Goal: Complete application form

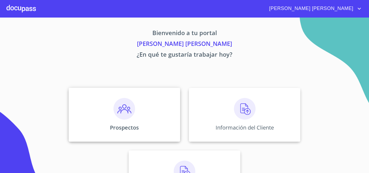
click at [151, 110] on div "Prospectos" at bounding box center [125, 115] width 112 height 54
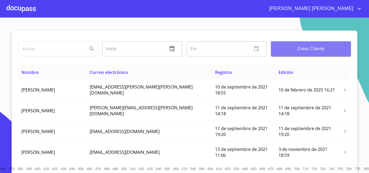
click at [283, 48] on span "Crear Cliente" at bounding box center [310, 49] width 71 height 8
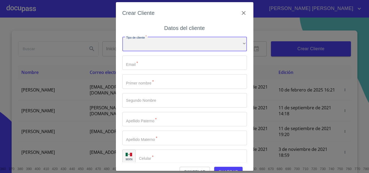
click at [146, 44] on div "​" at bounding box center [184, 44] width 125 height 15
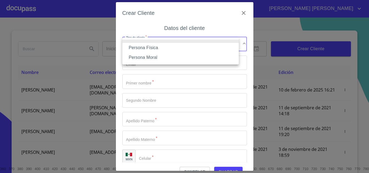
click at [152, 47] on li "Persona Física" at bounding box center [180, 48] width 116 height 10
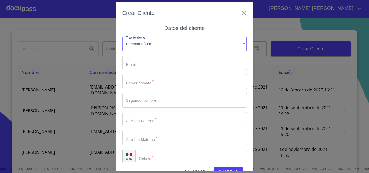
click at [151, 64] on input "Tipo de cliente   *" at bounding box center [184, 63] width 125 height 15
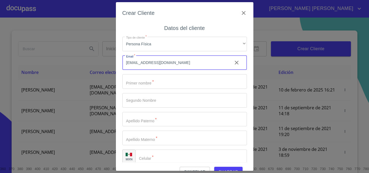
type input "[EMAIL_ADDRESS][DOMAIN_NAME]"
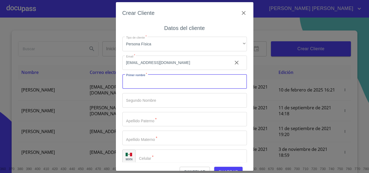
click at [152, 85] on input "Tipo de cliente   *" at bounding box center [184, 81] width 125 height 15
type input "[PERSON_NAME]"
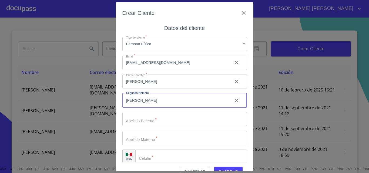
type input "[PERSON_NAME]"
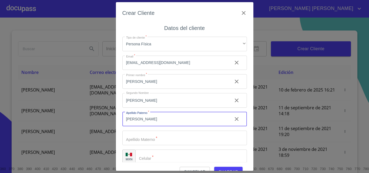
type input "[PERSON_NAME]"
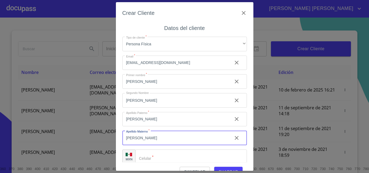
type input "[PERSON_NAME]"
click at [176, 155] on input "Tipo de cliente   *" at bounding box center [191, 157] width 112 height 15
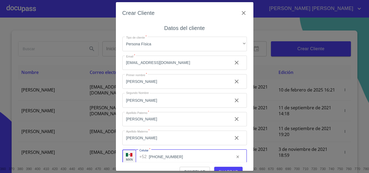
type input "[PHONE_NUMBER]"
click at [221, 169] on span "Guardar" at bounding box center [229, 172] width 20 height 7
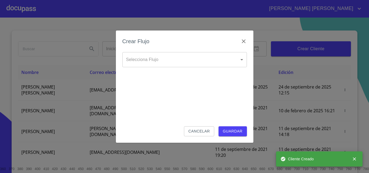
click at [162, 55] on body "[PERSON_NAME] [PERSON_NAME] Inicio ​ Fin ​ Crear Cliente Nombre Correo electrón…" at bounding box center [184, 86] width 369 height 173
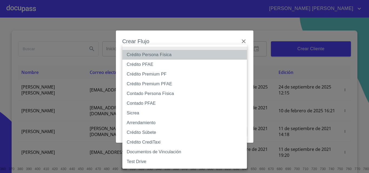
click at [161, 54] on li "Crédito Persona Física" at bounding box center [184, 55] width 125 height 10
type input "6009fb3c7d1714eb8809aa97"
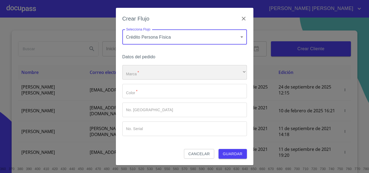
click at [151, 72] on div "​" at bounding box center [184, 72] width 125 height 15
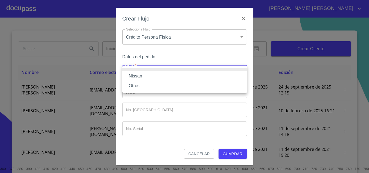
click at [151, 73] on li "Nissan" at bounding box center [184, 76] width 125 height 10
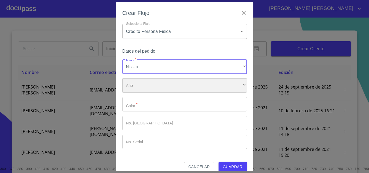
click at [152, 87] on div "​" at bounding box center [184, 85] width 125 height 15
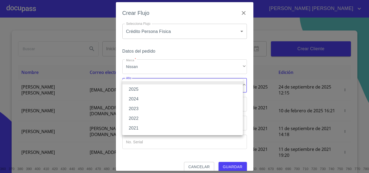
click at [142, 86] on li "2025" at bounding box center [182, 90] width 121 height 10
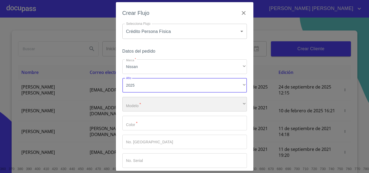
click at [151, 100] on div "​" at bounding box center [184, 104] width 125 height 15
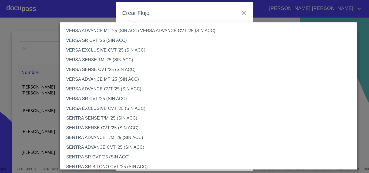
scroll to position [216, 0]
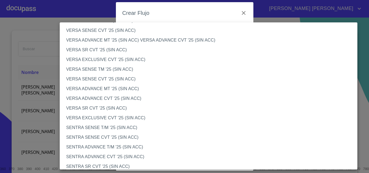
click at [98, 97] on li "VERSA ADVANCE CVT '25 (SIN ACC)" at bounding box center [211, 99] width 302 height 10
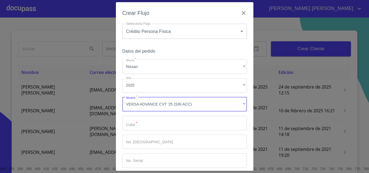
click at [151, 124] on input "Marca   *" at bounding box center [184, 123] width 125 height 15
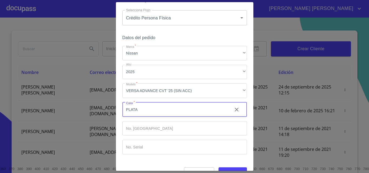
scroll to position [26, 0]
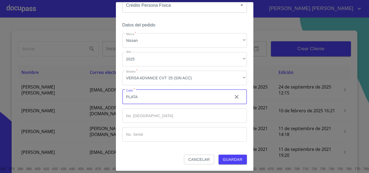
type input "PLATA"
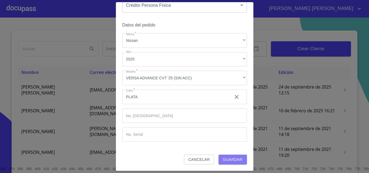
click at [228, 157] on span "Guardar" at bounding box center [233, 159] width 20 height 7
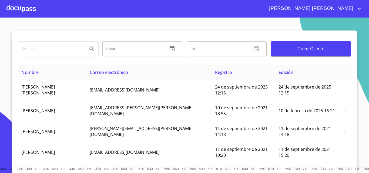
click at [27, 7] on div at bounding box center [20, 8] width 29 height 17
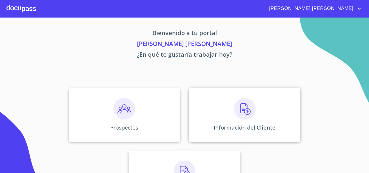
click at [255, 109] on div "Información del Cliente" at bounding box center [245, 115] width 112 height 54
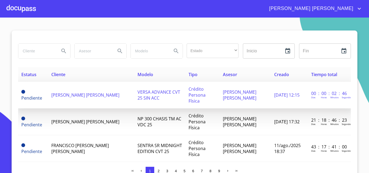
click at [92, 92] on span "[PERSON_NAME] [PERSON_NAME]" at bounding box center [85, 95] width 68 height 6
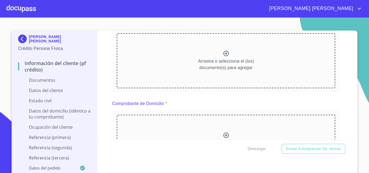
scroll to position [81, 0]
click at [223, 51] on icon at bounding box center [226, 52] width 6 height 6
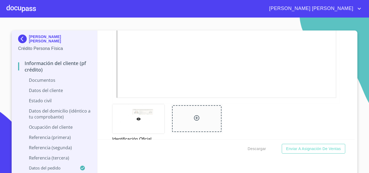
scroll to position [189, 0]
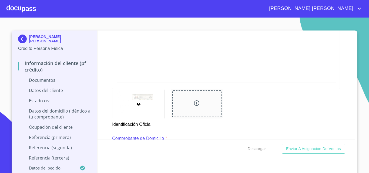
click at [197, 104] on div at bounding box center [196, 104] width 49 height 27
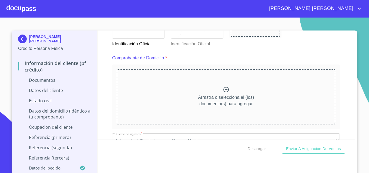
scroll to position [270, 0]
click at [223, 89] on icon at bounding box center [225, 88] width 5 height 5
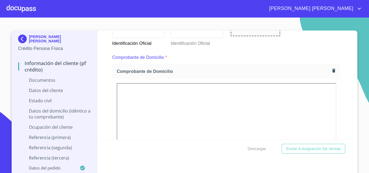
click at [347, 97] on div "Información del cliente (PF crédito) Documentos Documento de identificación.   …" at bounding box center [227, 85] width 258 height 109
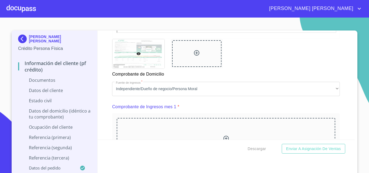
scroll to position [540, 0]
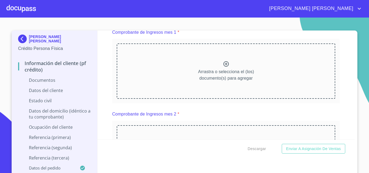
click at [223, 67] on icon at bounding box center [226, 64] width 6 height 6
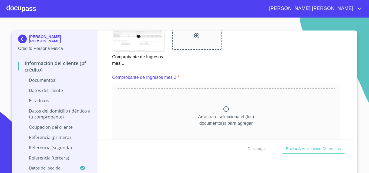
scroll to position [730, 0]
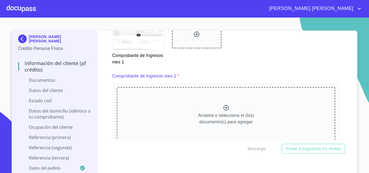
click at [223, 111] on icon at bounding box center [225, 107] width 5 height 5
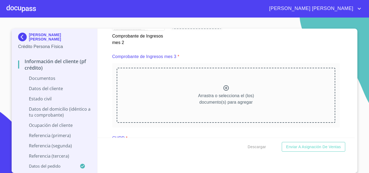
scroll to position [1000, 0]
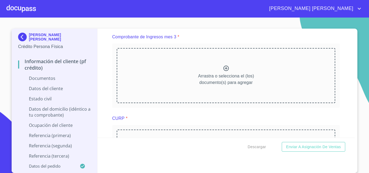
click at [223, 72] on icon at bounding box center [226, 68] width 6 height 6
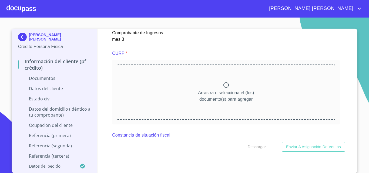
scroll to position [1243, 0]
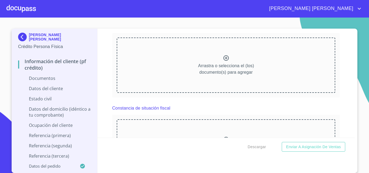
click at [223, 61] on icon at bounding box center [225, 57] width 5 height 5
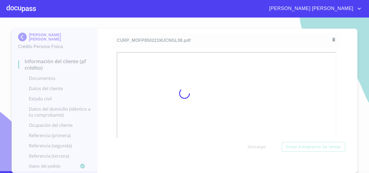
scroll to position [2, 0]
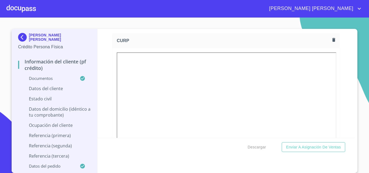
click at [339, 109] on div "Información del cliente (PF crédito) Documentos Documento de identificación.   …" at bounding box center [227, 83] width 258 height 109
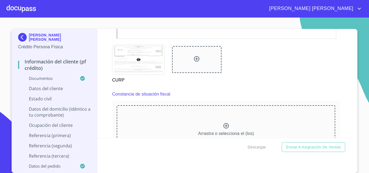
scroll to position [1405, 0]
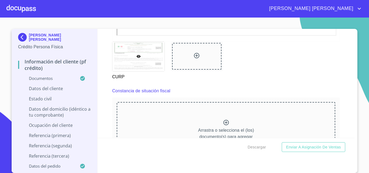
click at [229, 129] on div "Arrastra o selecciona el (los) documento(s) para agregar" at bounding box center [226, 129] width 219 height 55
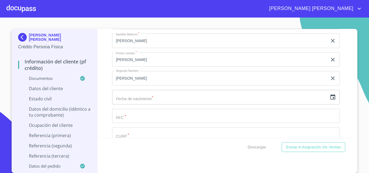
scroll to position [1757, 0]
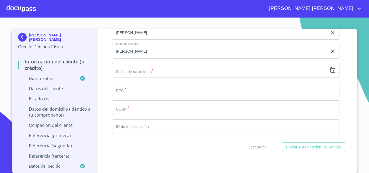
click at [330, 74] on icon "button" at bounding box center [333, 70] width 6 height 6
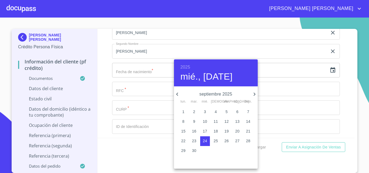
click at [188, 67] on h6 "2025" at bounding box center [186, 68] width 10 height 8
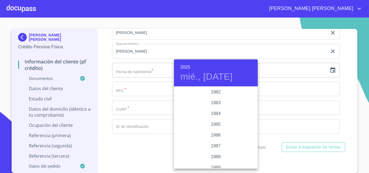
scroll to position [616, 0]
click at [216, 123] on div "1985" at bounding box center [216, 125] width 84 height 11
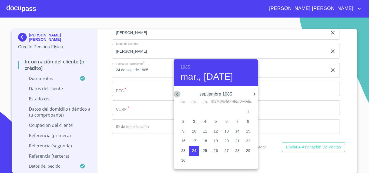
click at [178, 93] on icon "button" at bounding box center [177, 94] width 6 height 6
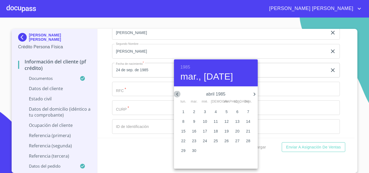
click at [178, 93] on icon "button" at bounding box center [177, 94] width 6 height 6
click at [217, 141] on p "21" at bounding box center [216, 140] width 4 height 5
type input "21 de feb. de 1985"
click at [130, 95] on div at bounding box center [184, 86] width 369 height 173
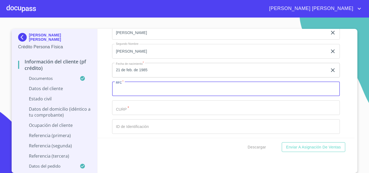
click at [130, 95] on input "Documento de identificación.   *" at bounding box center [226, 89] width 228 height 15
paste input "658478"
type input "6"
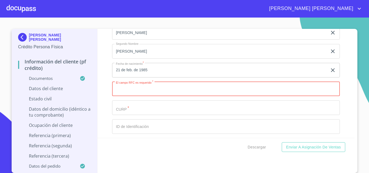
click at [131, 113] on input "Documento de identificación.   *" at bounding box center [226, 108] width 228 height 15
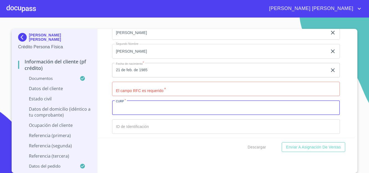
paste input "MOFP850221MJCNGL08"
click at [122, 115] on input "MOFP850221MJCNGL08" at bounding box center [219, 108] width 215 height 15
type input "MOFP850221MJCNGL08"
click at [127, 96] on input "Documento de identificación.   *" at bounding box center [226, 89] width 228 height 15
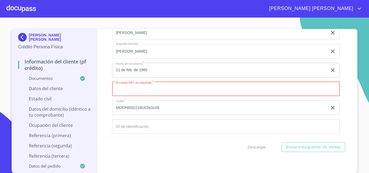
paste input "MOFP850221MJCNGL08"
click at [123, 95] on input "MOFP850221MJCNGL08" at bounding box center [219, 89] width 215 height 15
click at [160, 96] on input "MOFP850221MJCNGL08" at bounding box center [219, 89] width 215 height 15
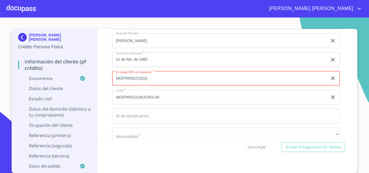
scroll to position [1784, 0]
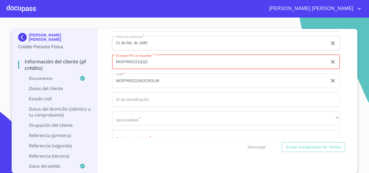
type input "MOFP850221QQ3"
click at [160, 106] on input "Documento de identificación.   *" at bounding box center [226, 99] width 228 height 15
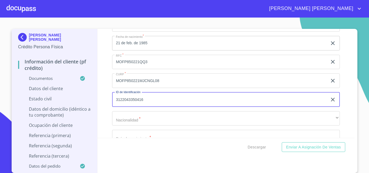
type input "3122043350416"
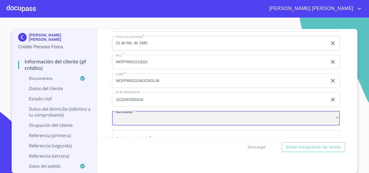
click at [145, 122] on div "​" at bounding box center [226, 118] width 228 height 15
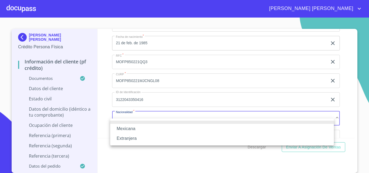
click at [137, 129] on li "Mexicana" at bounding box center [222, 129] width 224 height 10
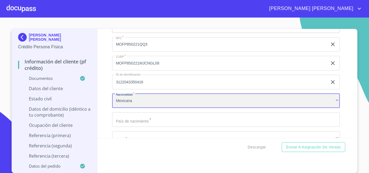
scroll to position [1811, 0]
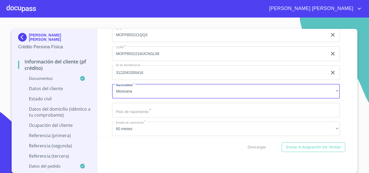
click at [139, 117] on input "Documento de identificación.   *" at bounding box center [226, 110] width 228 height 15
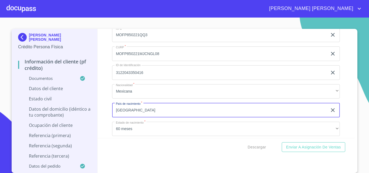
type input "[GEOGRAPHIC_DATA]"
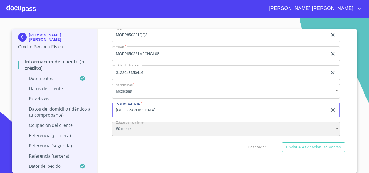
click at [137, 135] on div "60 meses" at bounding box center [226, 129] width 228 height 15
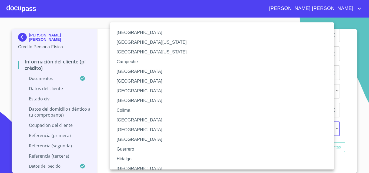
scroll to position [4, 0]
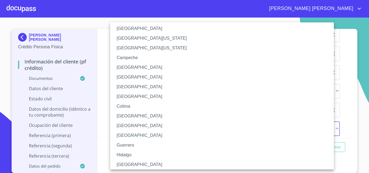
click at [135, 162] on li "[GEOGRAPHIC_DATA]" at bounding box center [224, 165] width 228 height 10
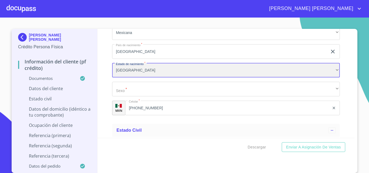
scroll to position [1870, 0]
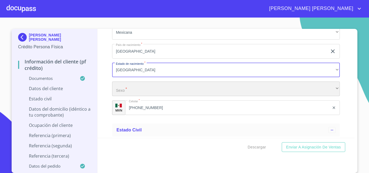
click at [122, 96] on div "​" at bounding box center [226, 89] width 228 height 15
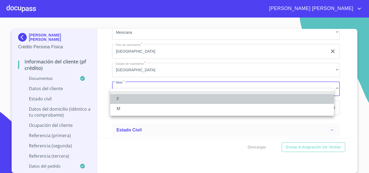
click at [124, 99] on li "F" at bounding box center [222, 99] width 224 height 10
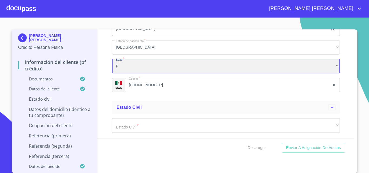
scroll to position [1924, 0]
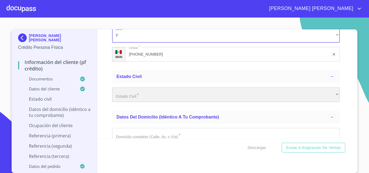
click at [136, 102] on div "​" at bounding box center [226, 95] width 228 height 15
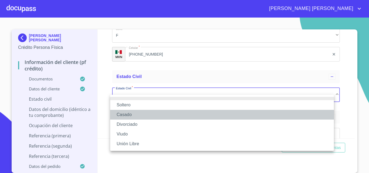
click at [134, 113] on li "Casado" at bounding box center [222, 115] width 224 height 10
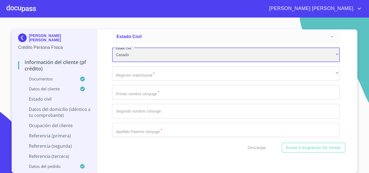
scroll to position [1978, 0]
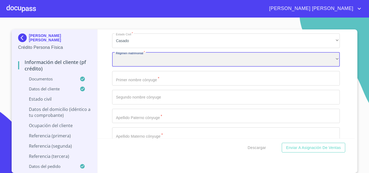
click at [133, 67] on div "​" at bounding box center [226, 59] width 228 height 15
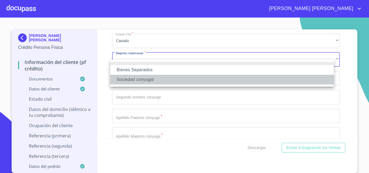
click at [143, 81] on li "Sociedad conyugal" at bounding box center [222, 80] width 224 height 10
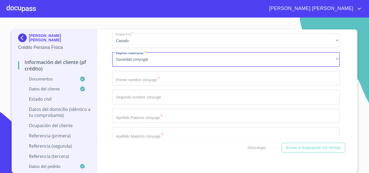
click at [134, 86] on input "Documento de identificación.   *" at bounding box center [226, 78] width 228 height 15
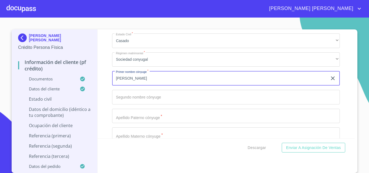
type input "[PERSON_NAME]"
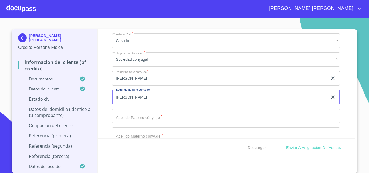
type input "[PERSON_NAME]"
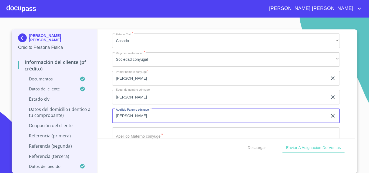
type input "[PERSON_NAME]"
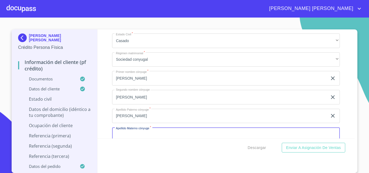
scroll to position [1988, 0]
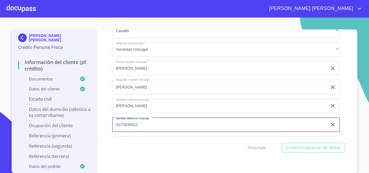
type input "GUTIERREZ"
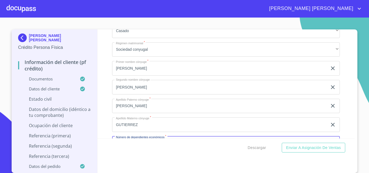
scroll to position [2054, 0]
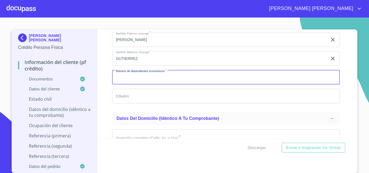
click at [134, 85] on input "Documento de identificación.   *" at bounding box center [226, 77] width 228 height 15
type input "1"
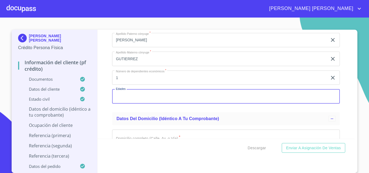
click at [136, 102] on input "Documento de identificación.   *" at bounding box center [226, 96] width 228 height 15
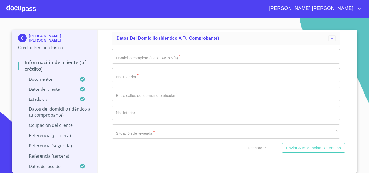
scroll to position [2135, 0]
type input "13"
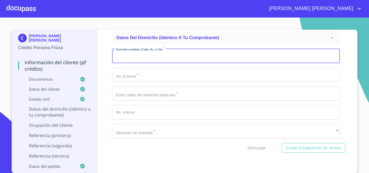
click at [131, 63] on input "Documento de identificación.   *" at bounding box center [226, 56] width 228 height 15
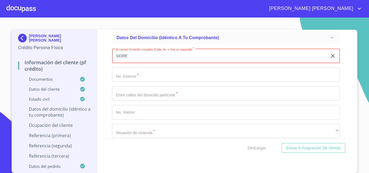
type input "SIDRE"
click at [128, 82] on input "Documento de identificación.   *" at bounding box center [226, 75] width 228 height 15
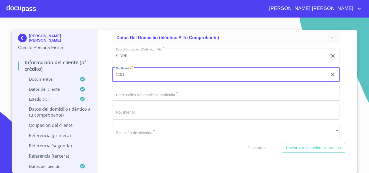
type input "1151"
click at [125, 101] on input "Documento de identificación.   *" at bounding box center [226, 93] width 228 height 15
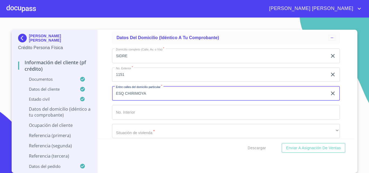
scroll to position [2189, 0]
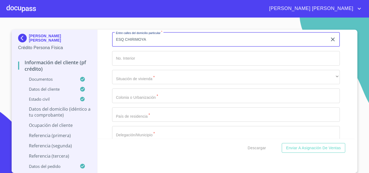
type input "ESQ CHIRIMOYA"
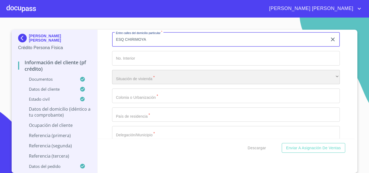
click at [134, 85] on div "​" at bounding box center [226, 77] width 228 height 15
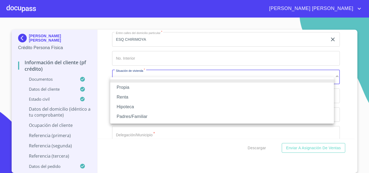
click at [132, 87] on li "Propia" at bounding box center [222, 88] width 224 height 10
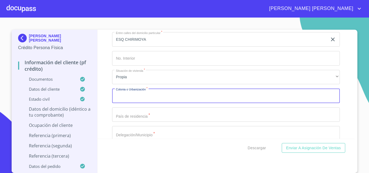
click at [135, 103] on input "Documento de identificación.   *" at bounding box center [226, 96] width 228 height 15
type input "$1,500,000"
click at [142, 122] on input "Documento de identificación.   *" at bounding box center [226, 115] width 228 height 15
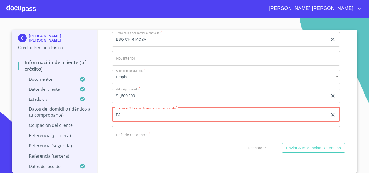
type input "P"
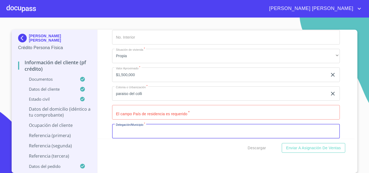
scroll to position [2209, 0]
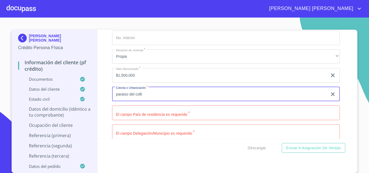
click at [150, 102] on input "paraiso del colli" at bounding box center [219, 94] width 215 height 15
type input "p"
type input "PARAIDO DEL COLLI"
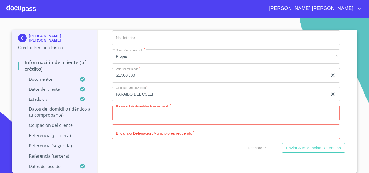
click at [138, 120] on input "Documento de identificación.   *" at bounding box center [226, 113] width 228 height 15
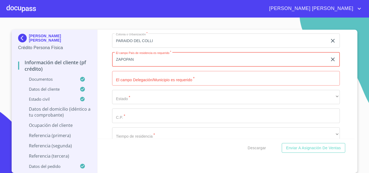
scroll to position [2264, 0]
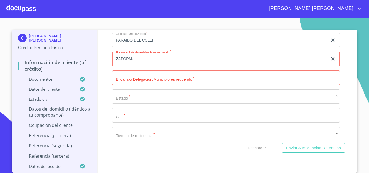
type input "ZAPOPAN"
click at [137, 85] on input "Documento de identificación.   *" at bounding box center [226, 78] width 228 height 15
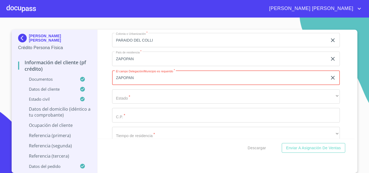
type input "ZAPOPAN"
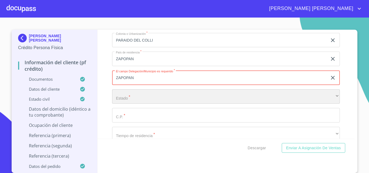
click at [139, 99] on div "​" at bounding box center [226, 96] width 228 height 15
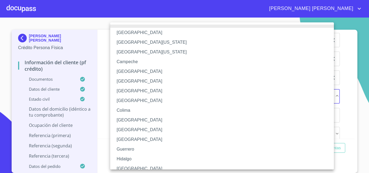
click at [134, 166] on li "[GEOGRAPHIC_DATA]" at bounding box center [224, 169] width 228 height 10
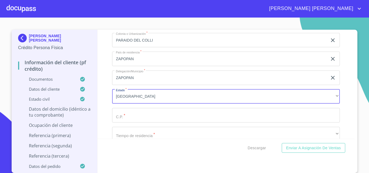
click at [133, 122] on input "Documento de identificación.   *" at bounding box center [226, 115] width 228 height 15
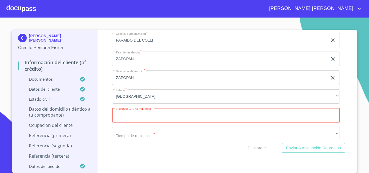
click at [136, 123] on input "Documento de identificación.   *" at bounding box center [226, 115] width 228 height 15
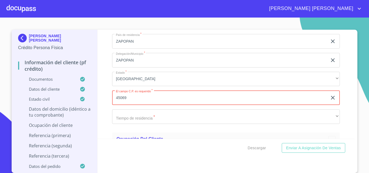
scroll to position [2291, 0]
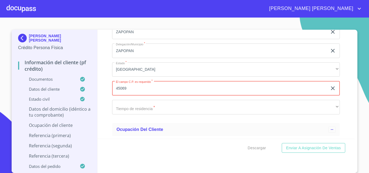
type input "45069"
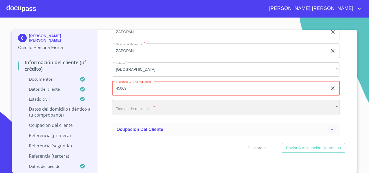
click at [133, 114] on div "​" at bounding box center [226, 107] width 228 height 15
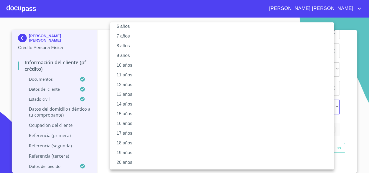
click at [135, 162] on li "20 años" at bounding box center [224, 163] width 228 height 10
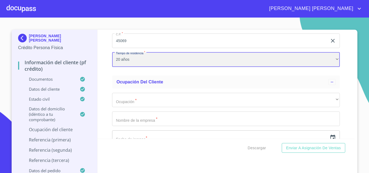
scroll to position [2372, 0]
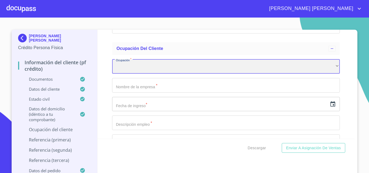
click at [146, 73] on div "​" at bounding box center [226, 66] width 228 height 15
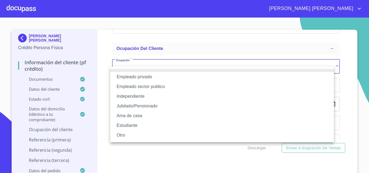
click at [139, 96] on li "Independiente" at bounding box center [222, 97] width 224 height 10
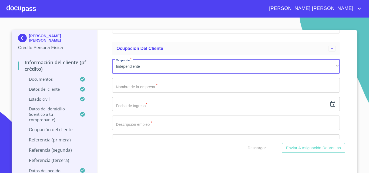
click at [139, 93] on input "Documento de identificación.   *" at bounding box center [226, 85] width 228 height 15
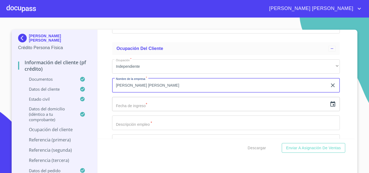
type input "[PERSON_NAME] [PERSON_NAME]"
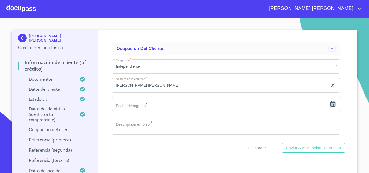
click at [331, 107] on icon "button" at bounding box center [333, 103] width 5 height 5
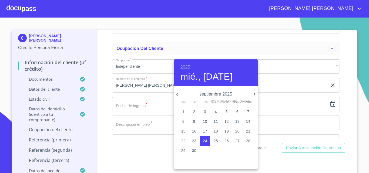
click at [184, 64] on h6 "2025" at bounding box center [186, 68] width 10 height 8
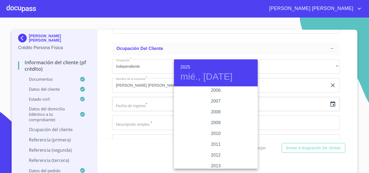
scroll to position [832, 0]
click at [214, 114] on div "2004" at bounding box center [216, 114] width 84 height 11
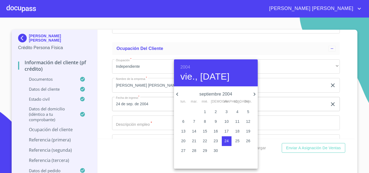
click at [176, 93] on icon "button" at bounding box center [177, 94] width 6 height 6
click at [185, 151] on p "26" at bounding box center [183, 150] width 4 height 5
type input "26 de [DATE]. de 2004"
click at [136, 131] on div at bounding box center [184, 86] width 369 height 173
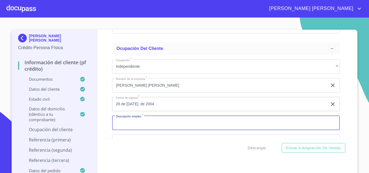
click at [136, 130] on input "Documento de identificación.   *" at bounding box center [226, 123] width 228 height 15
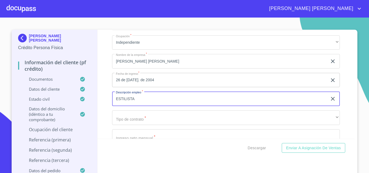
scroll to position [2426, 0]
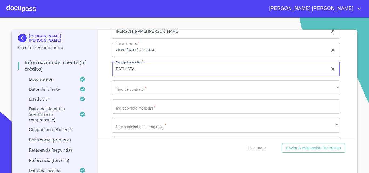
type input "ESTILISTA"
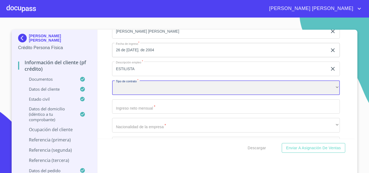
click at [132, 95] on div "​" at bounding box center [226, 88] width 228 height 15
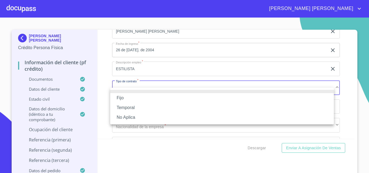
click at [132, 98] on li "Fijo" at bounding box center [222, 98] width 224 height 10
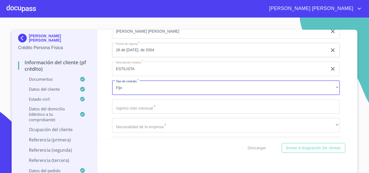
click at [136, 114] on input "Documento de identificación.   *" at bounding box center [226, 106] width 228 height 15
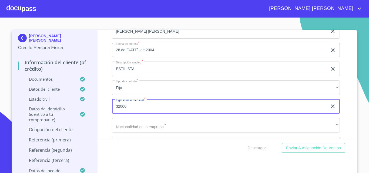
scroll to position [2480, 0]
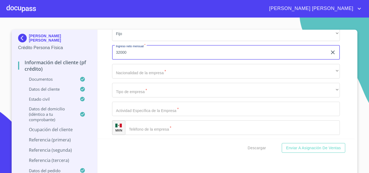
type input "32000"
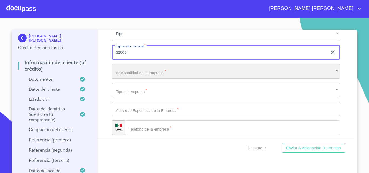
click at [132, 79] on div "​" at bounding box center [226, 71] width 228 height 15
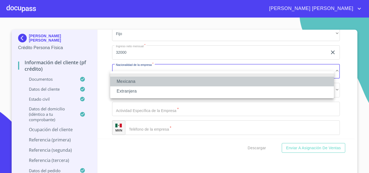
click at [131, 80] on li "Mexicana" at bounding box center [222, 82] width 224 height 10
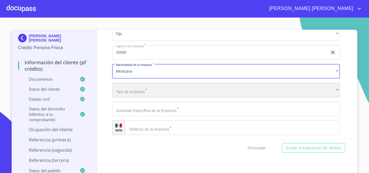
click at [132, 98] on div "​" at bounding box center [226, 90] width 228 height 15
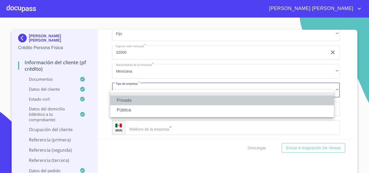
click at [132, 100] on li "Privada" at bounding box center [222, 101] width 224 height 10
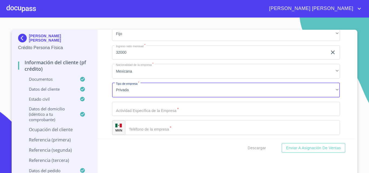
click at [139, 114] on input "Documento de identificación.   *" at bounding box center [226, 109] width 228 height 15
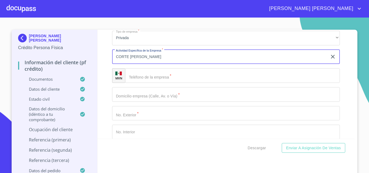
scroll to position [2534, 0]
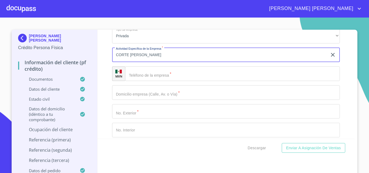
type input "CORTE [PERSON_NAME]"
click at [149, 81] on input "Documento de identificación.   *" at bounding box center [232, 73] width 215 height 15
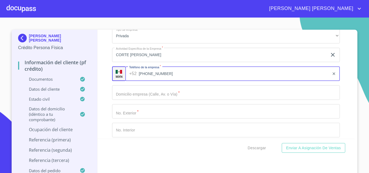
type input "[PHONE_NUMBER]"
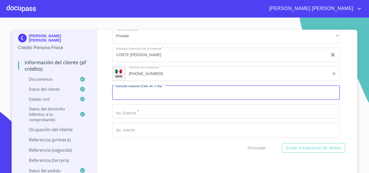
click at [151, 100] on input "Documento de identificación.   *" at bounding box center [226, 92] width 228 height 15
type input "SIDRA"
click at [141, 115] on input "Documento de identificación.   *" at bounding box center [226, 111] width 228 height 15
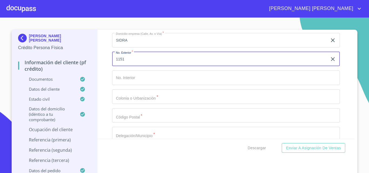
scroll to position [2588, 0]
type input "1151"
click at [140, 102] on input "Documento de identificación.   *" at bounding box center [226, 95] width 228 height 15
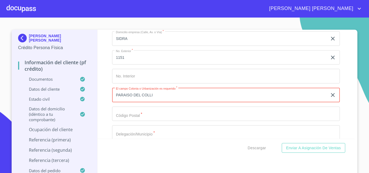
type input "PARAISO DEL COLLI"
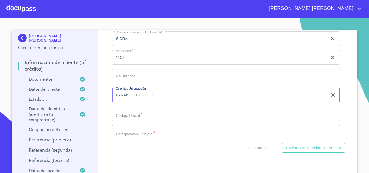
click at [136, 121] on input "Documento de identificación.   *" at bounding box center [226, 114] width 228 height 15
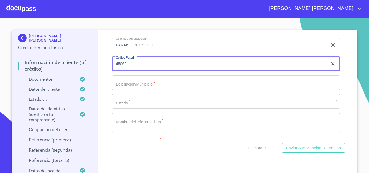
scroll to position [2642, 0]
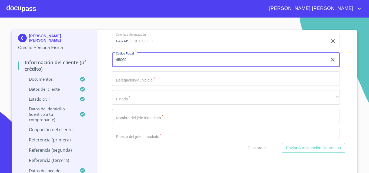
type input "45069"
click at [135, 86] on input "Documento de identificación.   *" at bounding box center [226, 78] width 228 height 15
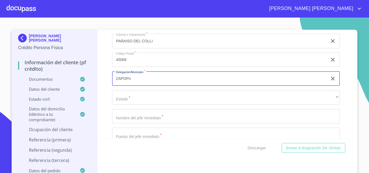
type input "ZAPOPn"
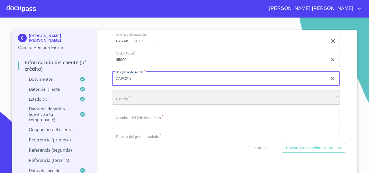
click at [139, 105] on div "​" at bounding box center [226, 97] width 228 height 15
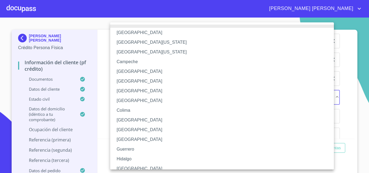
click at [134, 166] on li "[GEOGRAPHIC_DATA]" at bounding box center [224, 169] width 228 height 10
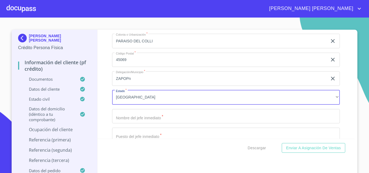
click at [137, 124] on input "Documento de identificación.   *" at bounding box center [226, 116] width 228 height 15
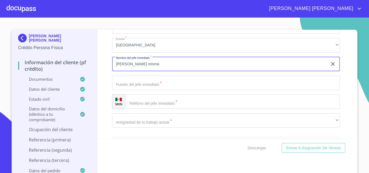
scroll to position [2696, 0]
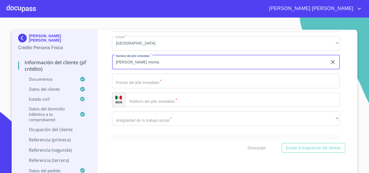
type input "[PERSON_NAME] misma"
click at [139, 88] on input "Documento de identificación.   *" at bounding box center [226, 81] width 228 height 15
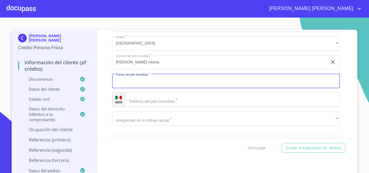
type input "d"
type input "DUEÑA"
click at [139, 70] on input "[PERSON_NAME] misma" at bounding box center [219, 62] width 215 height 15
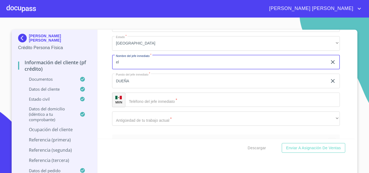
type input "e"
type input "ELLA MISMA"
click at [143, 107] on input "Documento de identificación.   *" at bounding box center [232, 100] width 215 height 15
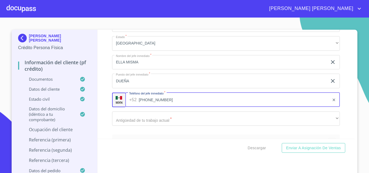
type input "[PHONE_NUMBER]"
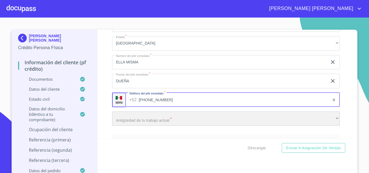
click at [147, 122] on div "​" at bounding box center [226, 119] width 228 height 15
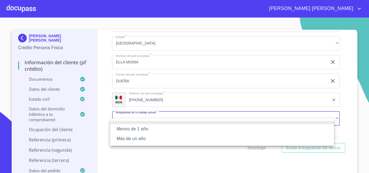
click at [131, 137] on li "Más de un año" at bounding box center [222, 139] width 224 height 10
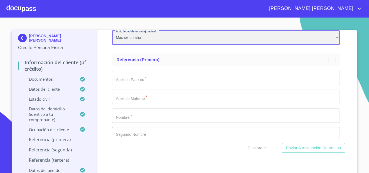
scroll to position [2804, 0]
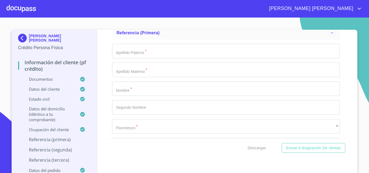
click at [147, 58] on input "Documento de identificación.   *" at bounding box center [226, 51] width 228 height 15
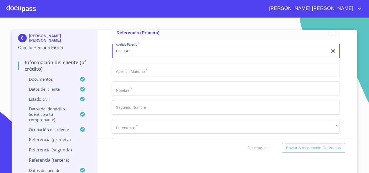
type input "COLLAZI"
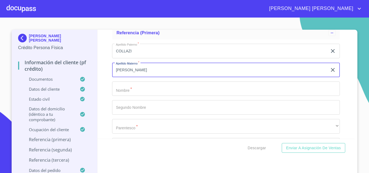
type input "[PERSON_NAME]"
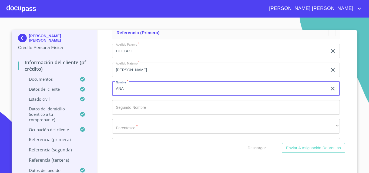
type input "ANA"
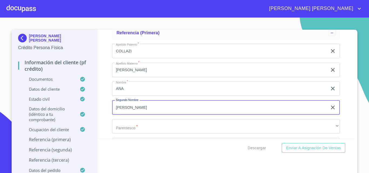
type input "[PERSON_NAME]"
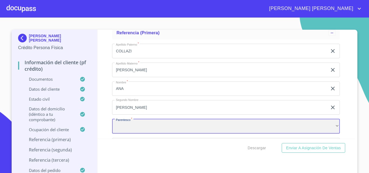
scroll to position [2805, 0]
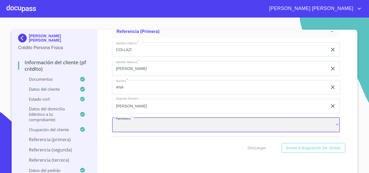
click at [262, 132] on div "​" at bounding box center [226, 125] width 228 height 15
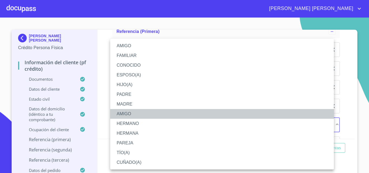
click at [133, 114] on li "AMIGO" at bounding box center [222, 114] width 224 height 10
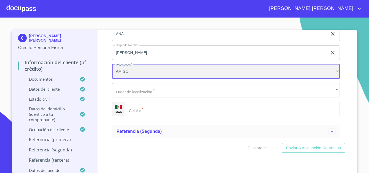
scroll to position [2859, 0]
click at [132, 78] on div "AMIGO" at bounding box center [226, 71] width 228 height 15
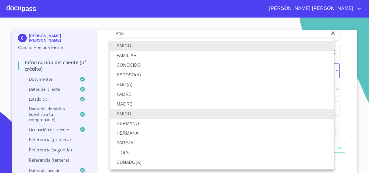
click at [138, 161] on li "CUÑADO(A)" at bounding box center [222, 163] width 224 height 10
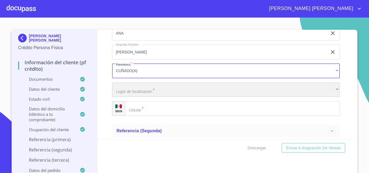
click at [127, 97] on div "​" at bounding box center [226, 90] width 228 height 15
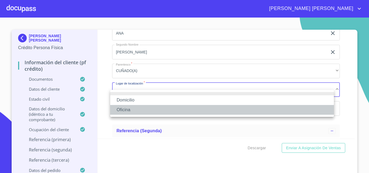
click at [130, 111] on li "Oficina" at bounding box center [222, 110] width 224 height 10
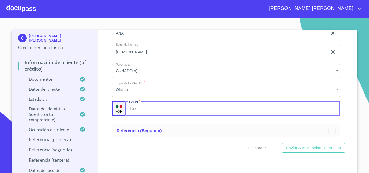
click at [159, 116] on input "Documento de identificación.   *" at bounding box center [239, 108] width 201 height 15
type input "[PHONE_NUMBER]"
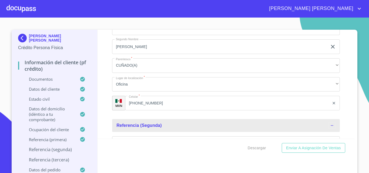
scroll to position [2931, 0]
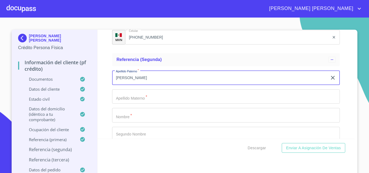
type input "[PERSON_NAME]"
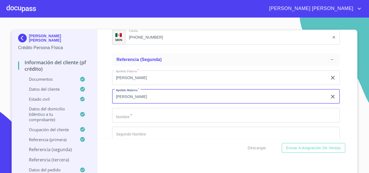
type input "[PERSON_NAME]"
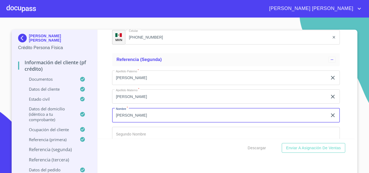
type input "[PERSON_NAME]"
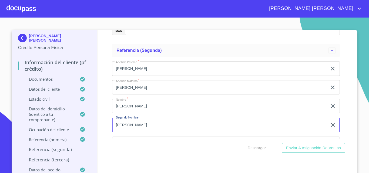
type input "[PERSON_NAME]"
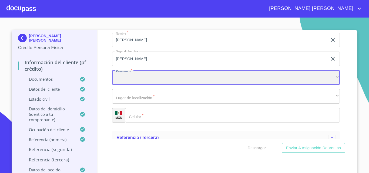
click at [137, 85] on div "​" at bounding box center [226, 78] width 228 height 15
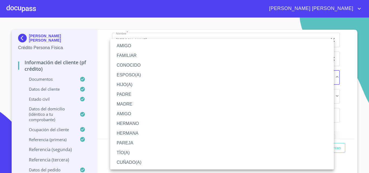
click at [134, 123] on li "HERMANO" at bounding box center [222, 124] width 224 height 10
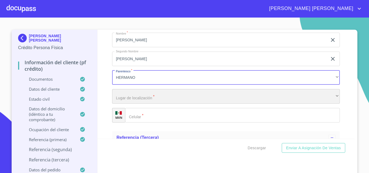
click at [128, 104] on div "​" at bounding box center [226, 96] width 228 height 15
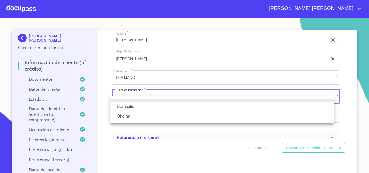
click at [131, 116] on li "Oficina" at bounding box center [222, 117] width 224 height 10
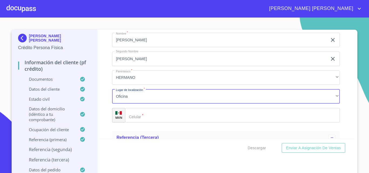
click at [151, 121] on input "Documento de identificación.   *" at bounding box center [232, 115] width 215 height 15
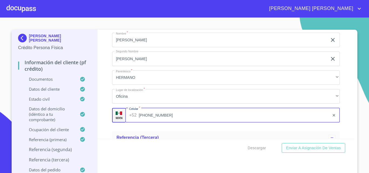
type input "[PHONE_NUMBER]"
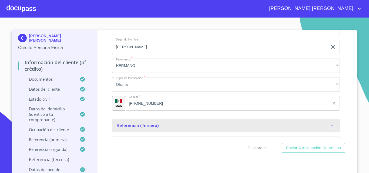
scroll to position [3084, 0]
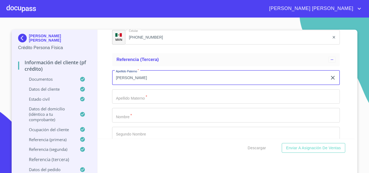
type input "[PERSON_NAME]"
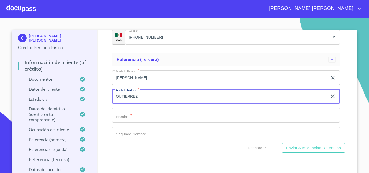
type input "GUTIERREZ"
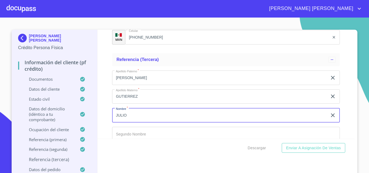
type input "JULIO"
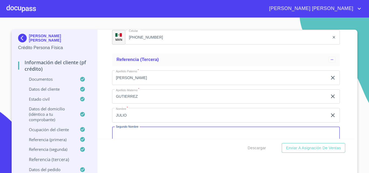
scroll to position [3093, 0]
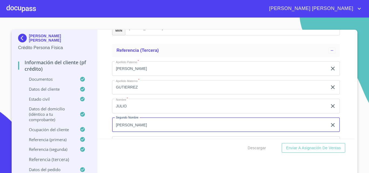
type input "[PERSON_NAME]"
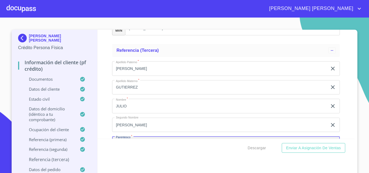
scroll to position [3159, 0]
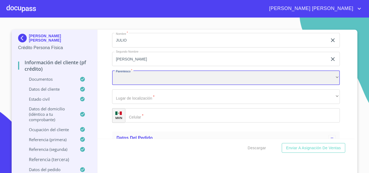
click at [135, 85] on div "​" at bounding box center [226, 78] width 228 height 15
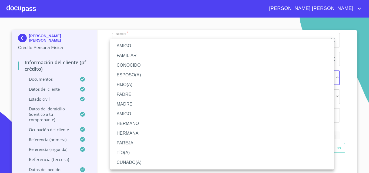
click at [140, 163] on li "CUÑADO(A)" at bounding box center [222, 163] width 224 height 10
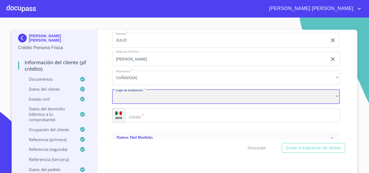
click at [137, 101] on div "​" at bounding box center [226, 96] width 228 height 15
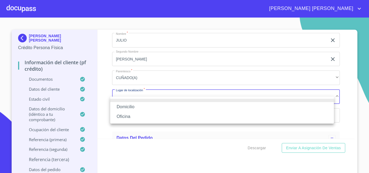
click at [137, 114] on li "Oficina" at bounding box center [222, 117] width 224 height 10
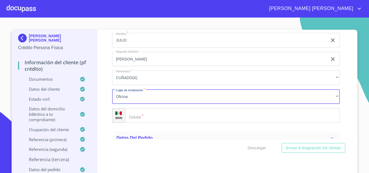
click at [146, 122] on input "Documento de identificación.   *" at bounding box center [232, 115] width 215 height 15
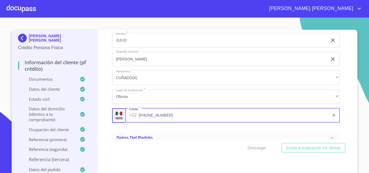
scroll to position [3186, 0]
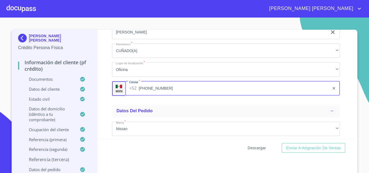
click at [251, 146] on span "Descargar" at bounding box center [257, 148] width 18 height 7
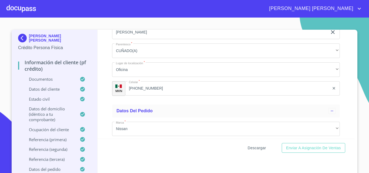
click at [254, 149] on span "Descargar" at bounding box center [257, 148] width 18 height 7
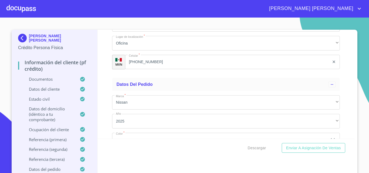
scroll to position [3213, 0]
click at [166, 69] on input "[PHONE_NUMBER]" at bounding box center [227, 61] width 205 height 15
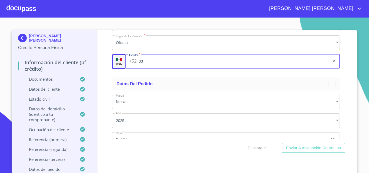
type input "3"
type input "[PHONE_NUMBER]"
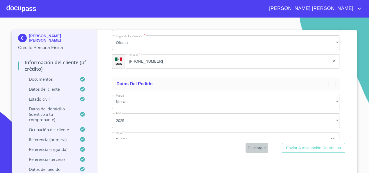
click at [258, 149] on span "Descargar" at bounding box center [257, 148] width 18 height 7
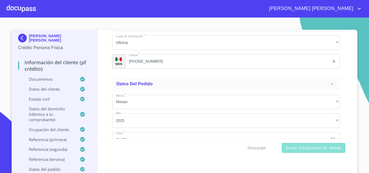
click at [309, 148] on span "Enviar a Asignación de Ventas" at bounding box center [313, 148] width 55 height 7
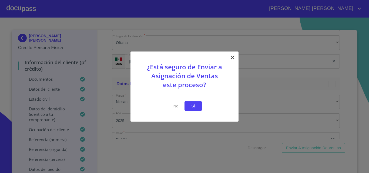
click at [198, 106] on button "Si" at bounding box center [193, 106] width 17 height 10
